Goal: Submit feedback/report problem

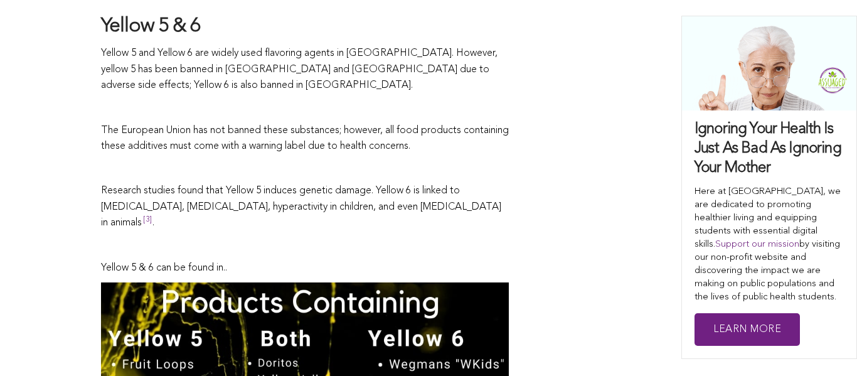
scroll to position [1585, 0]
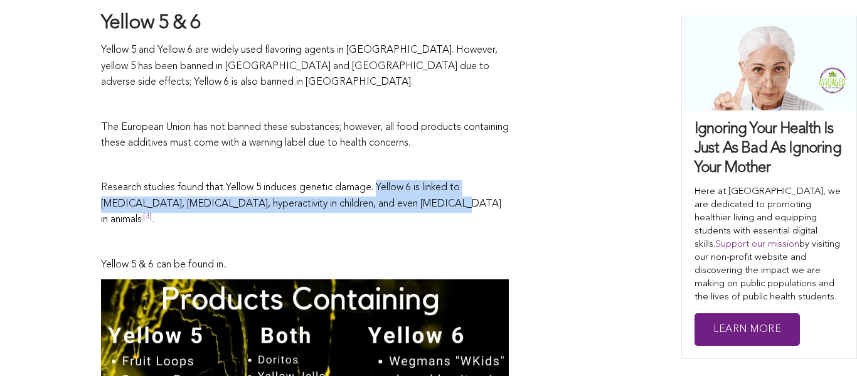
drag, startPoint x: 380, startPoint y: 184, endPoint x: 432, endPoint y: 203, distance: 54.6
click at [432, 203] on p "Research studies found that Yellow 5 induces genetic damage. Yellow 6 is linked…" at bounding box center [305, 204] width 408 height 48
copy p "Yellow 6 is linked to [MEDICAL_DATA], [MEDICAL_DATA], hyperactivity in children…"
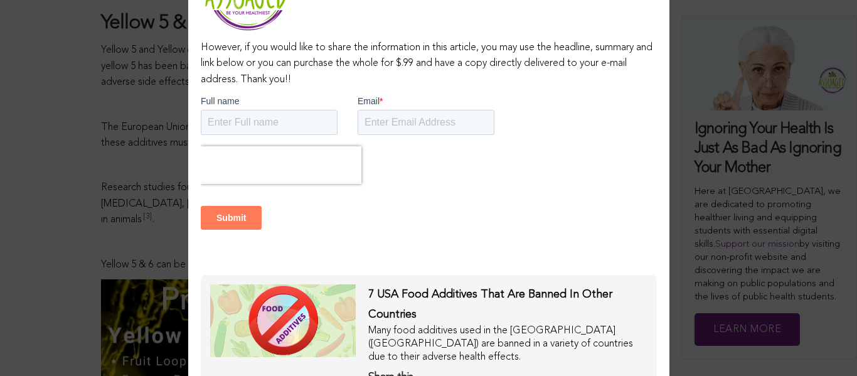
click at [695, 164] on div "This content is copyright protected However, if you would like to share the inf…" at bounding box center [428, 188] width 857 height 376
click at [242, 223] on input "Submit" at bounding box center [230, 217] width 61 height 24
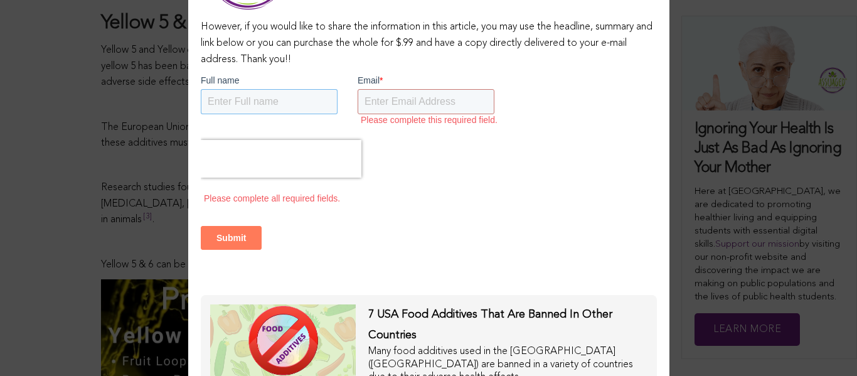
click at [275, 95] on input "Full name" at bounding box center [268, 101] width 137 height 25
click at [469, 102] on input "Email *" at bounding box center [425, 101] width 137 height 25
click at [284, 94] on input "chicken he" at bounding box center [268, 101] width 137 height 25
type input "chicken head"
click at [420, 102] on input "Email *" at bounding box center [425, 101] width 137 height 25
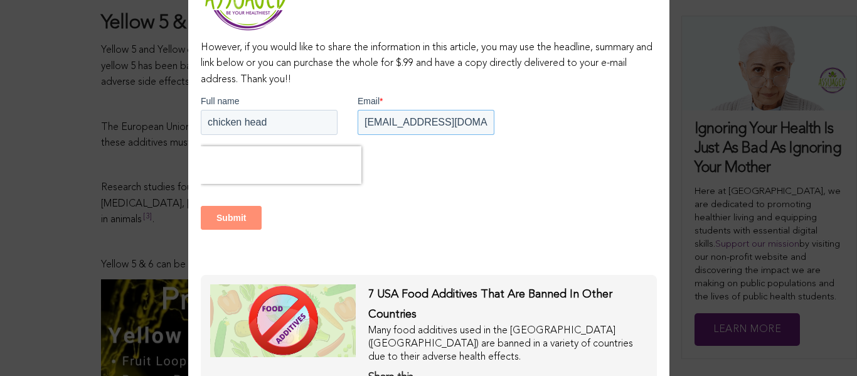
type input "[EMAIL_ADDRESS][DOMAIN_NAME]"
click at [258, 221] on input "Submit" at bounding box center [230, 217] width 61 height 24
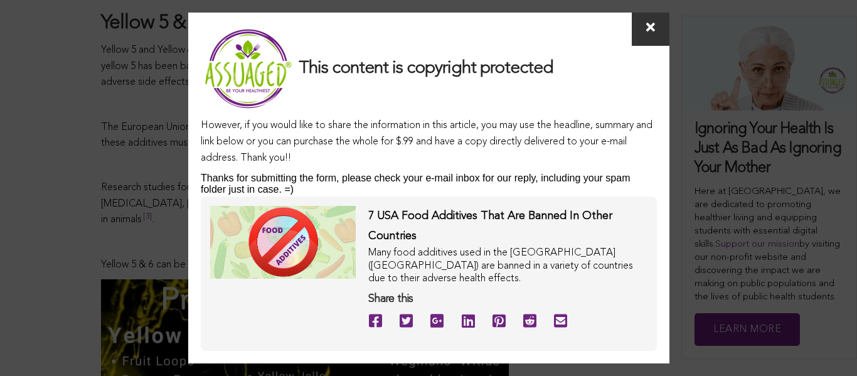
click at [656, 33] on span at bounding box center [651, 29] width 38 height 33
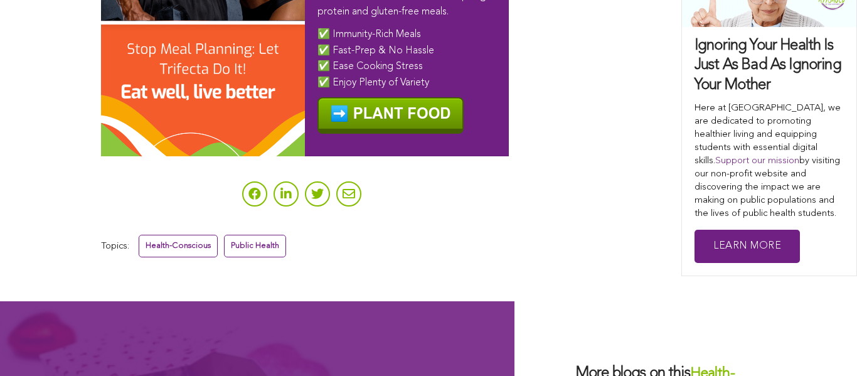
scroll to position [7572, 0]
